Goal: Contribute content: Add original content to the website for others to see

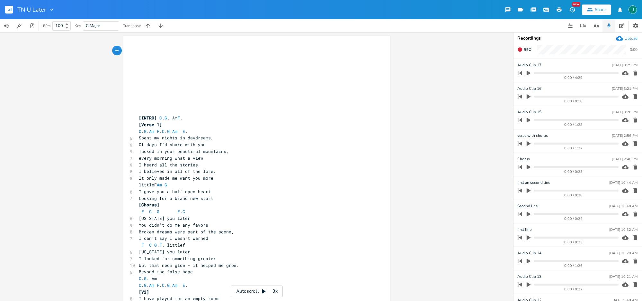
click at [276, 292] on div "3x" at bounding box center [275, 291] width 12 height 12
click at [276, 292] on div "4x" at bounding box center [275, 291] width 12 height 12
click at [276, 292] on div "5x" at bounding box center [275, 291] width 12 height 12
drag, startPoint x: 262, startPoint y: 292, endPoint x: 292, endPoint y: 288, distance: 30.4
click at [265, 291] on icon at bounding box center [263, 290] width 5 height 5
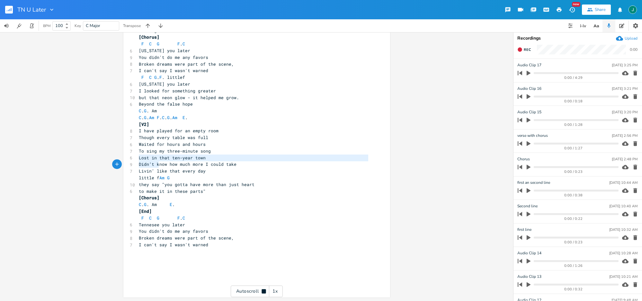
scroll to position [168, 0]
type textarea "Lost in that ten-year town Didn’t know how much more I could take Livin’ like t…"
drag, startPoint x: 137, startPoint y: 158, endPoint x: 201, endPoint y: 172, distance: 65.1
click at [201, 172] on div "​ ​ ​ ​ ​ ​ ​ ​ ​ ​ [INTRO] C . G . Am F . [Verse 1] C . G . Am F . C . G . Am …" at bounding box center [254, 84] width 232 height 408
drag, startPoint x: 203, startPoint y: 199, endPoint x: 198, endPoint y: 195, distance: 6.7
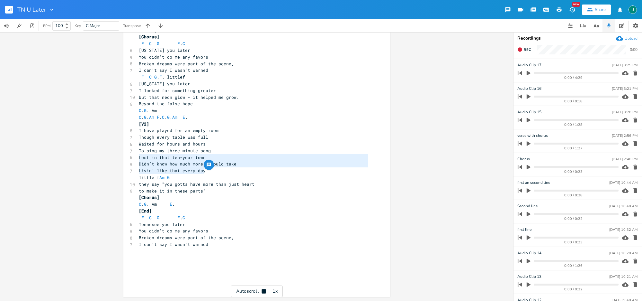
click at [203, 199] on pre "[Chorus]" at bounding box center [254, 197] width 232 height 7
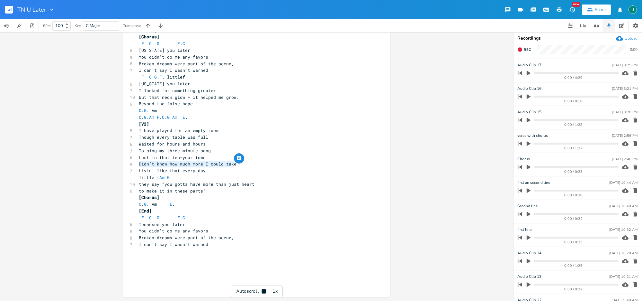
drag, startPoint x: 137, startPoint y: 164, endPoint x: 235, endPoint y: 164, distance: 97.7
click at [235, 164] on pre "Didn’t know how much more I could take" at bounding box center [254, 163] width 232 height 7
type textarea "Just another voice in the crown"
type textarea "s"
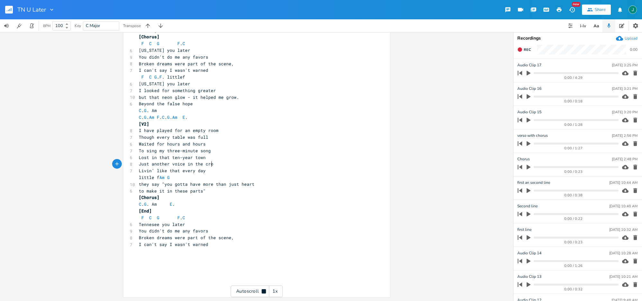
type textarea "u"
type textarea "wud"
type textarea "d"
type textarea "n the crowd"
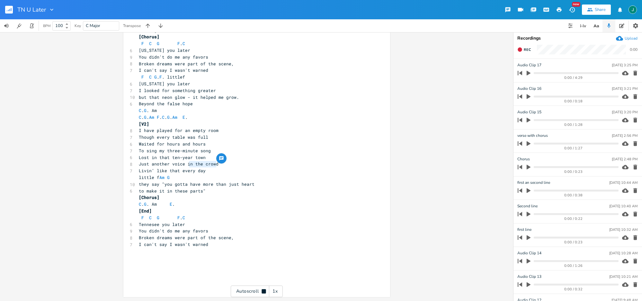
drag, startPoint x: 186, startPoint y: 163, endPoint x: 217, endPoint y: 164, distance: 31.2
click at [217, 164] on pre "Just another voice in the crowd" at bounding box center [254, 163] width 232 height 7
type textarea "under bro"
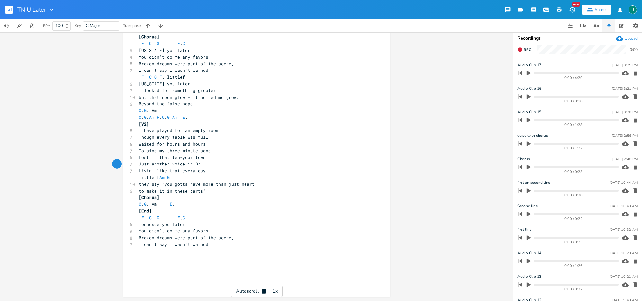
type textarea "in Bro"
type textarea "on Broadway"
drag, startPoint x: 137, startPoint y: 157, endPoint x: 225, endPoint y: 163, distance: 88.6
click at [225, 163] on div "​ ​ ​ ​ ​ ​ ​ ​ ​ ​ [INTRO] C . G . Am F . [Verse 1] C . G . Am F . C . G . Am …" at bounding box center [254, 84] width 232 height 408
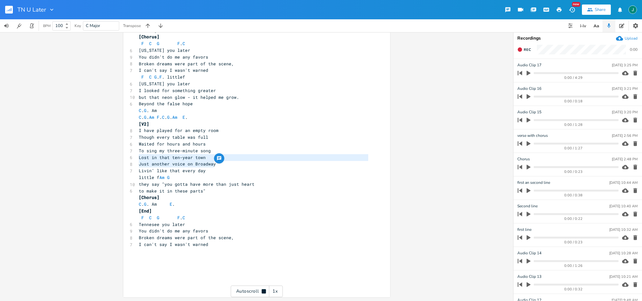
type textarea "Lost in that ten-year town Just another voice on Broadway"
drag, startPoint x: 137, startPoint y: 171, endPoint x: 204, endPoint y: 172, distance: 66.9
click at [204, 172] on pre "Livin’ like that every day" at bounding box center [254, 170] width 232 height 7
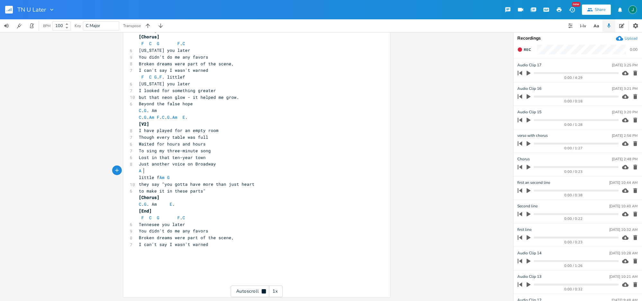
scroll to position [168, 0]
type textarea "A daily grind every day"
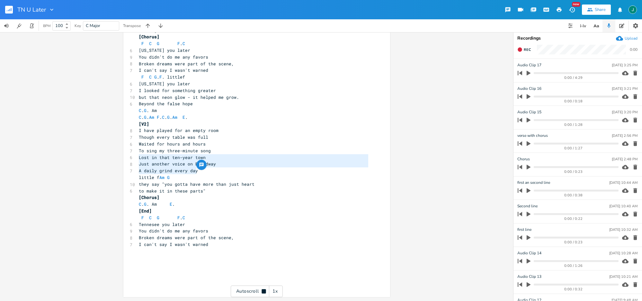
drag, startPoint x: 137, startPoint y: 157, endPoint x: 203, endPoint y: 174, distance: 68.2
click at [203, 174] on div "​ ​ ​ ​ ​ ​ ​ ​ ​ ​ [INTRO] C . G . Am F . [Verse 1] C . G . Am F . C . G . Am …" at bounding box center [254, 84] width 232 height 408
type textarea "Lost in that ten-year town Just another voice on Broadway A daily grind every d…"
click at [151, 170] on span "A daily grind every day" at bounding box center [168, 170] width 59 height 6
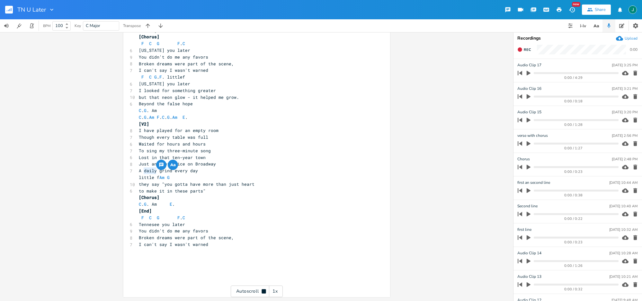
drag, startPoint x: 155, startPoint y: 171, endPoint x: 142, endPoint y: 170, distance: 12.5
click at [142, 170] on span "A daily grind every day" at bounding box center [168, 170] width 59 height 6
type textarea "constant"
click at [11, 10] on icon "button" at bounding box center [11, 9] width 1 height 3
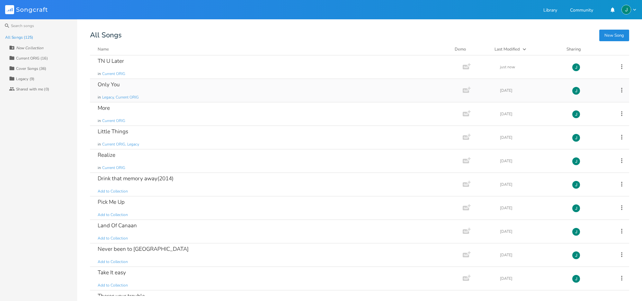
click at [106, 84] on div "Only You" at bounding box center [109, 84] width 22 height 5
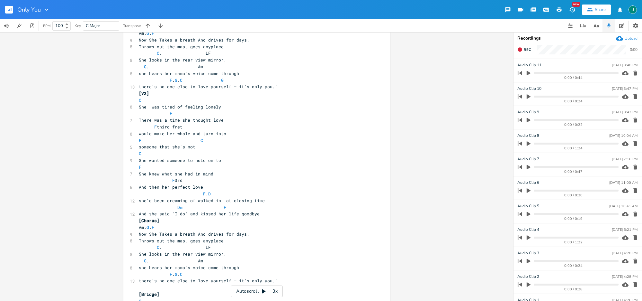
scroll to position [192, 0]
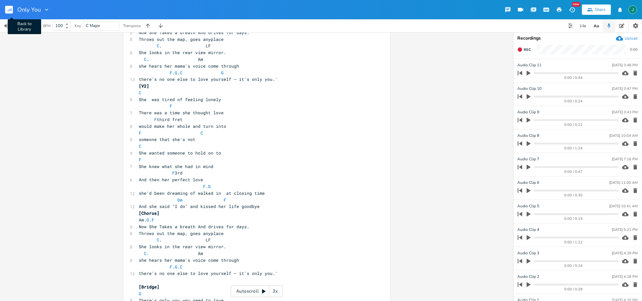
click at [10, 10] on rect "button" at bounding box center [9, 10] width 8 height 8
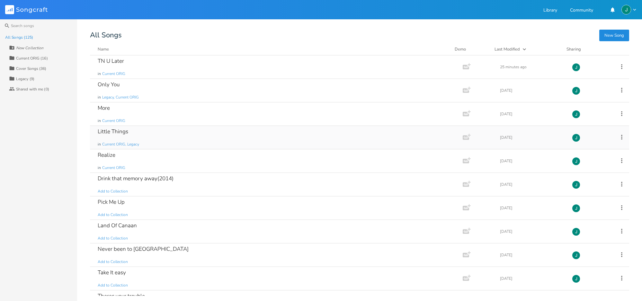
click at [123, 132] on div "Little Things" at bounding box center [113, 131] width 31 height 5
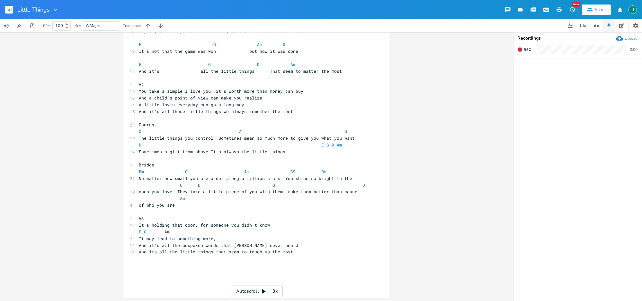
scroll to position [47, 0]
click at [10, 9] on icon "button" at bounding box center [9, 10] width 1 height 2
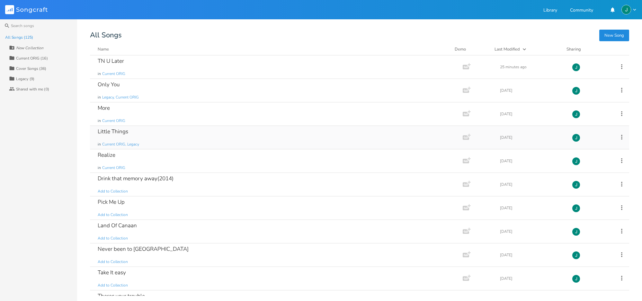
click at [121, 130] on div "Little Things" at bounding box center [113, 131] width 31 height 5
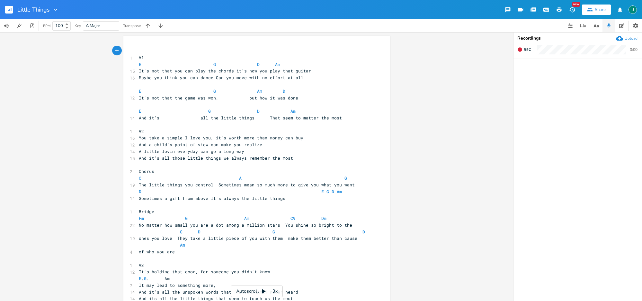
click at [8, 11] on rect "button" at bounding box center [9, 10] width 8 height 8
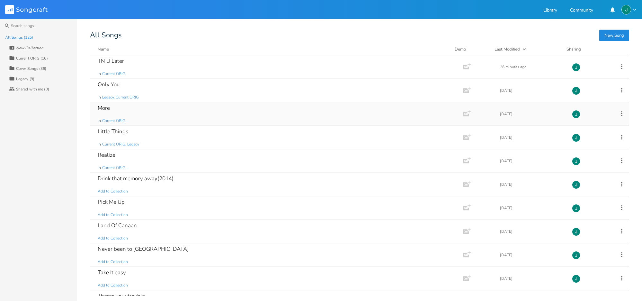
click at [109, 107] on div "More" at bounding box center [104, 107] width 12 height 5
